Goal: Task Accomplishment & Management: Manage account settings

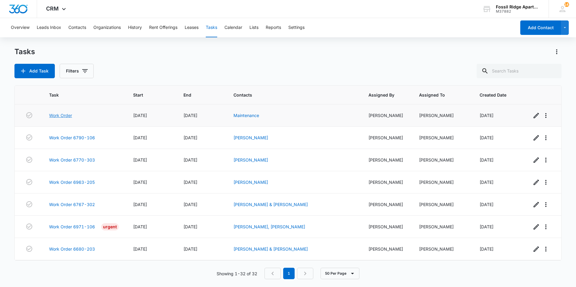
click at [69, 115] on link "Work Order" at bounding box center [60, 115] width 23 height 6
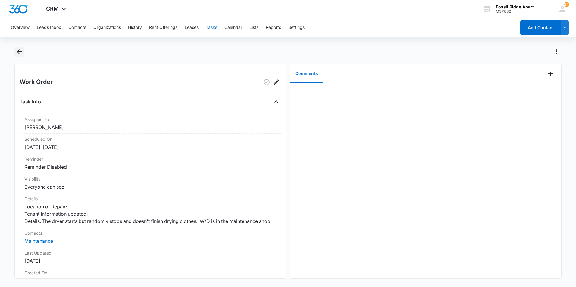
click at [20, 52] on icon "Back" at bounding box center [19, 51] width 5 height 5
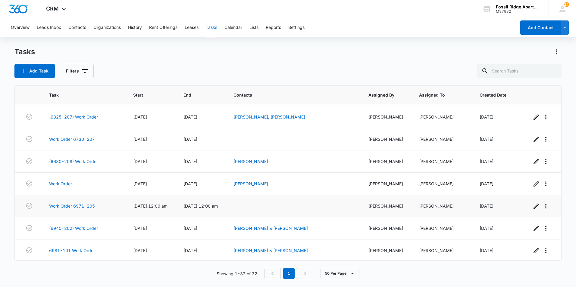
scroll to position [557, 0]
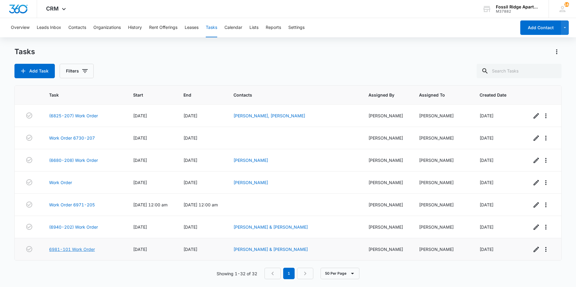
click at [81, 248] on link "6981-101 Work Order" at bounding box center [72, 249] width 46 height 6
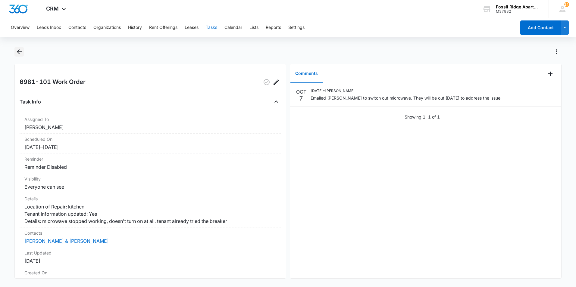
click at [19, 52] on icon "Back" at bounding box center [19, 51] width 5 height 5
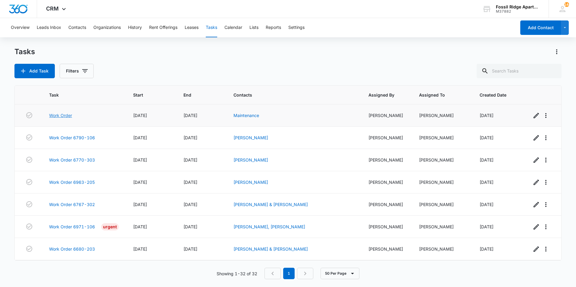
click at [65, 116] on link "Work Order" at bounding box center [60, 115] width 23 height 6
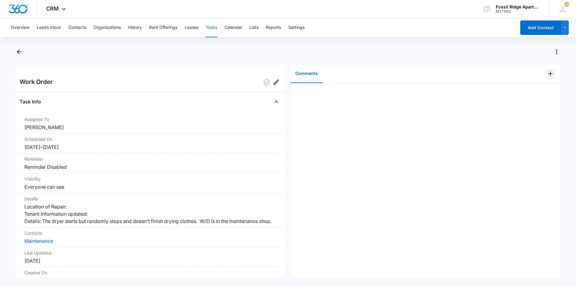
click at [547, 73] on icon "Add Comment" at bounding box center [550, 73] width 7 height 7
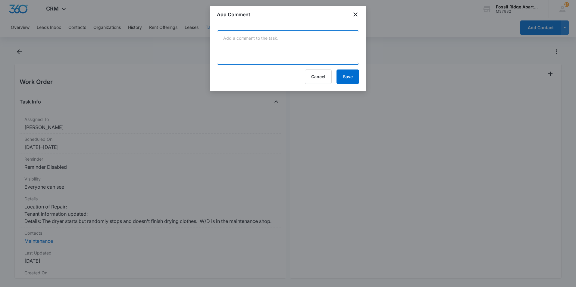
click at [241, 45] on textarea at bounding box center [288, 47] width 142 height 34
type textarea "Manweiler fixed in the garage"
click at [354, 79] on button "Save" at bounding box center [347, 77] width 23 height 14
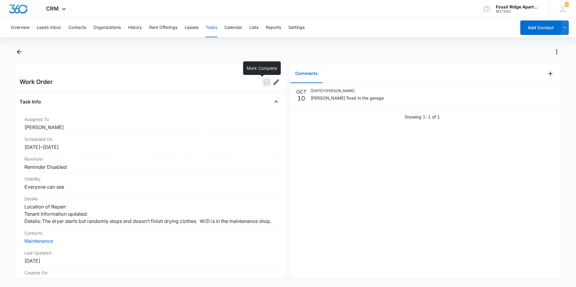
click at [263, 83] on icon "button" at bounding box center [266, 82] width 7 height 7
click at [20, 52] on icon "Back" at bounding box center [19, 51] width 5 height 5
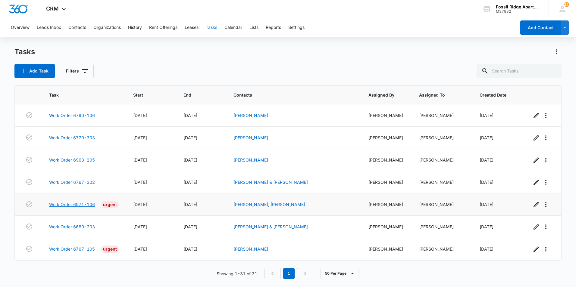
click at [71, 203] on link "Work Order 6971-106" at bounding box center [72, 205] width 46 height 6
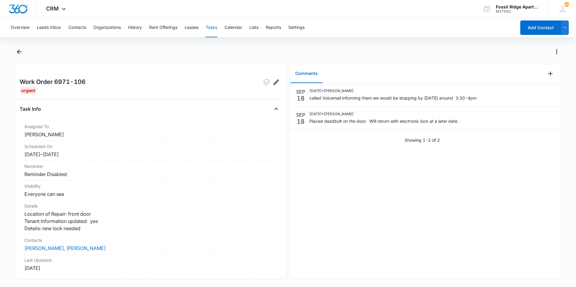
click at [16, 45] on div "Overview Leads Inbox Contacts Organizations History Rent Offerings Leases Tasks…" at bounding box center [288, 152] width 576 height 268
click at [17, 53] on icon "Back" at bounding box center [19, 51] width 7 height 7
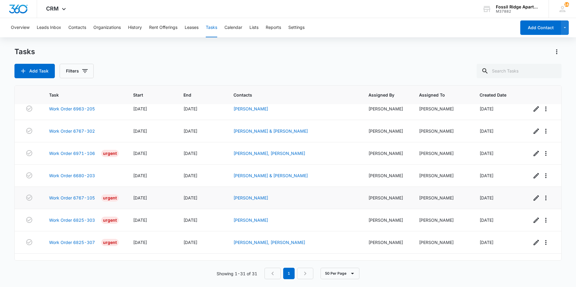
scroll to position [60, 0]
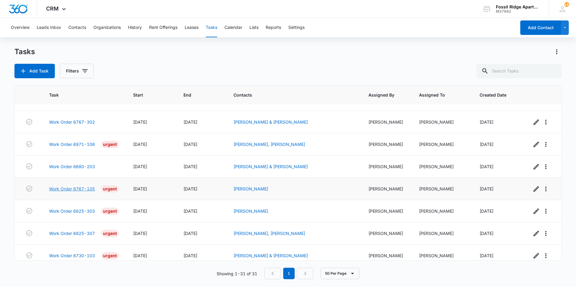
click at [84, 188] on link "Work Order 6767-105" at bounding box center [72, 189] width 46 height 6
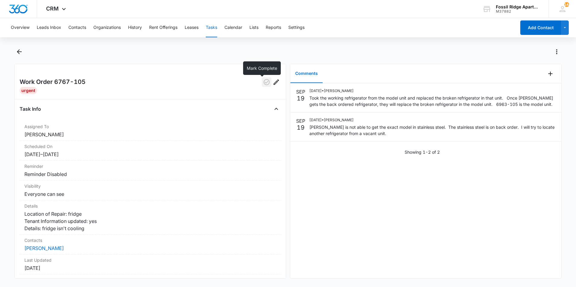
click at [263, 79] on icon "button" at bounding box center [266, 82] width 7 height 7
click at [18, 52] on icon "Back" at bounding box center [19, 51] width 5 height 5
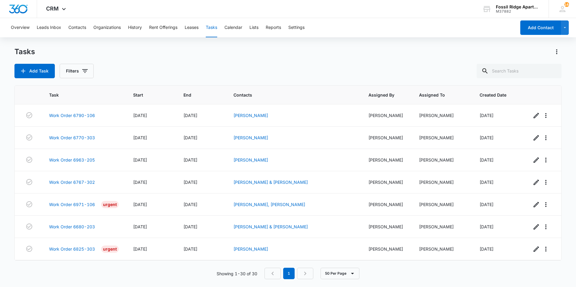
scroll to position [90, 0]
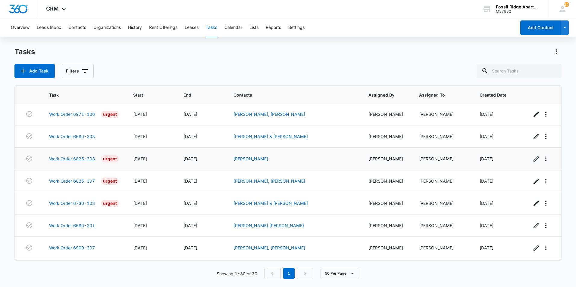
click at [90, 159] on link "Work Order 6825-303" at bounding box center [72, 159] width 46 height 6
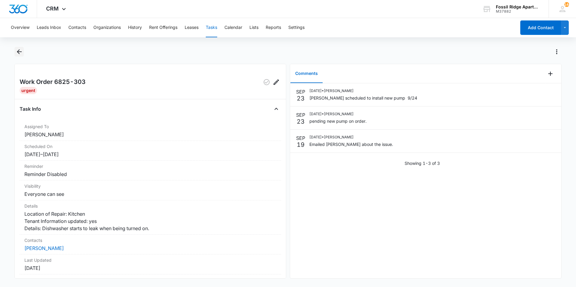
click at [17, 49] on icon "Back" at bounding box center [19, 51] width 7 height 7
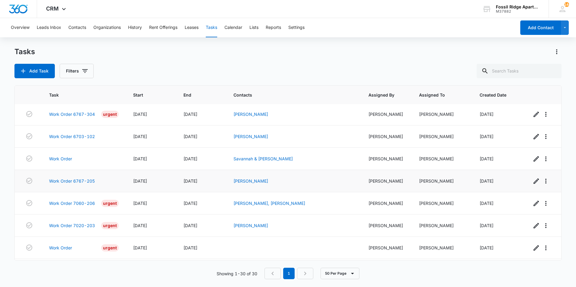
scroll to position [332, 0]
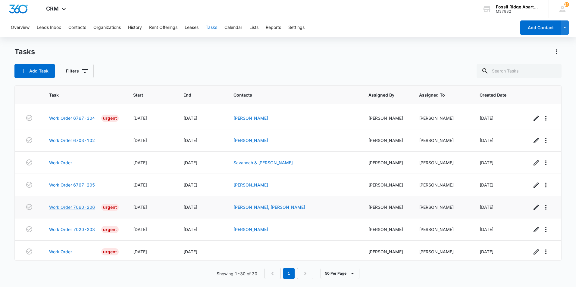
click at [57, 205] on link "Work Order 7060-206" at bounding box center [72, 207] width 46 height 6
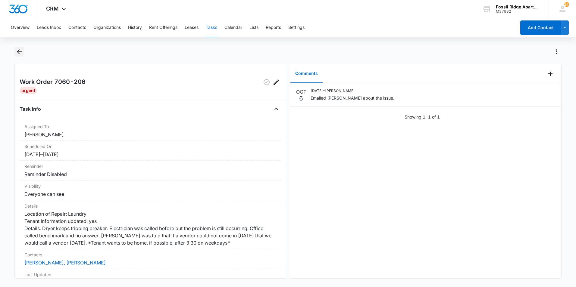
click at [14, 51] on button "Back" at bounding box center [18, 52] width 9 height 10
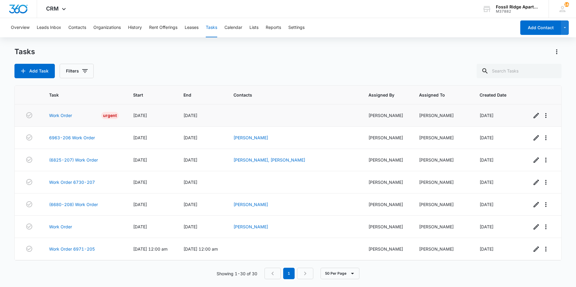
scroll to position [392, 0]
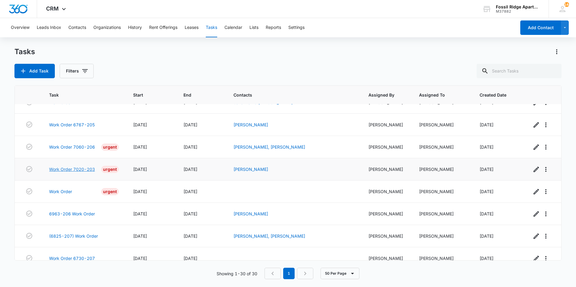
click at [64, 169] on link "Work Order 7020-203" at bounding box center [72, 169] width 46 height 6
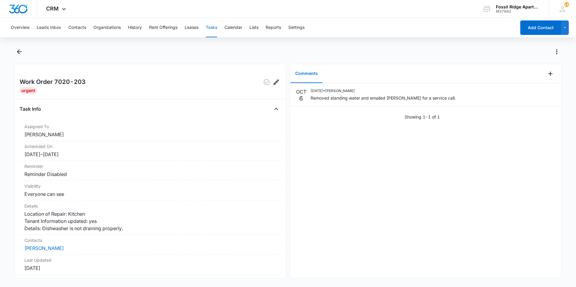
click at [14, 53] on main "Work Order 7020-203 Urgent Task Info Assigned To [PERSON_NAME] Scheduled On [DA…" at bounding box center [288, 166] width 576 height 239
click at [18, 52] on icon "Back" at bounding box center [19, 51] width 5 height 5
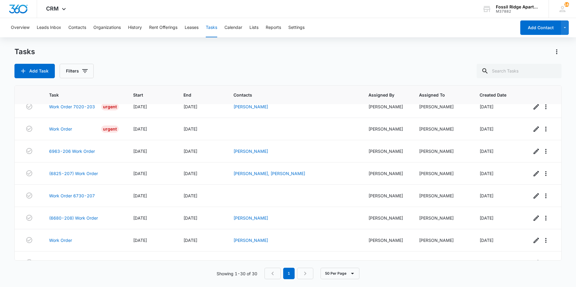
scroll to position [512, 0]
